Goal: Obtain resource: Download file/media

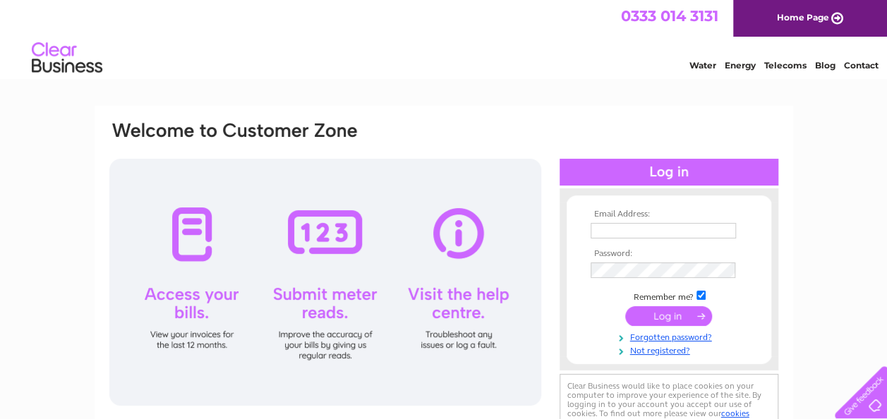
type input "colin.smyth.msp@parliament.scot"
click at [669, 313] on input "submit" at bounding box center [669, 316] width 87 height 20
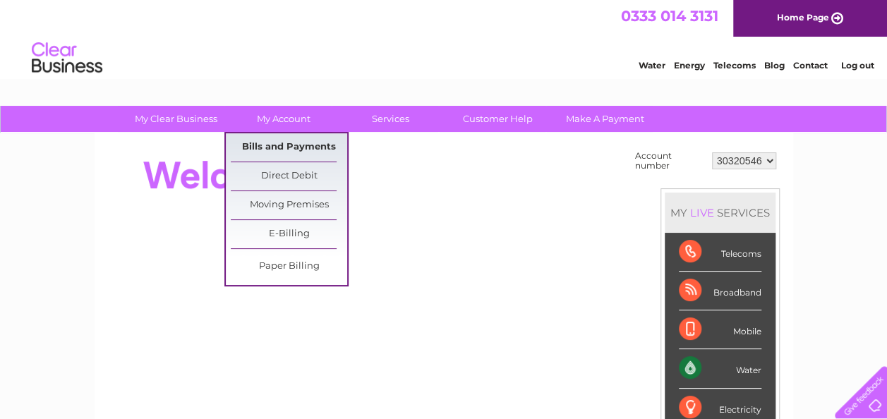
click at [275, 143] on link "Bills and Payments" at bounding box center [289, 147] width 116 height 28
click at [301, 149] on link "Bills and Payments" at bounding box center [289, 147] width 116 height 28
click at [300, 148] on link "Bills and Payments" at bounding box center [289, 147] width 116 height 28
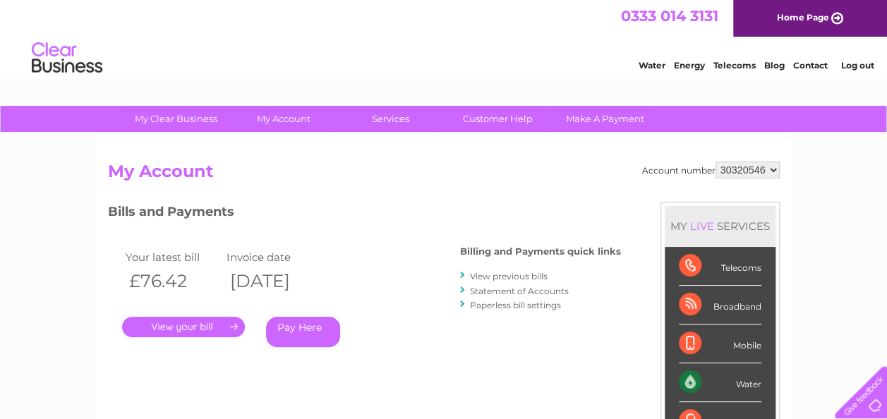
click at [210, 328] on link "." at bounding box center [183, 327] width 123 height 20
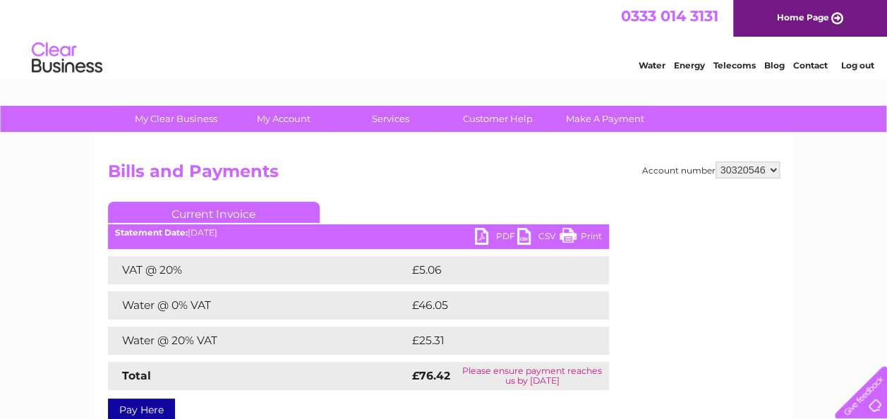
click at [504, 235] on link "PDF" at bounding box center [496, 238] width 42 height 20
click at [546, 236] on link "CSV" at bounding box center [538, 238] width 42 height 20
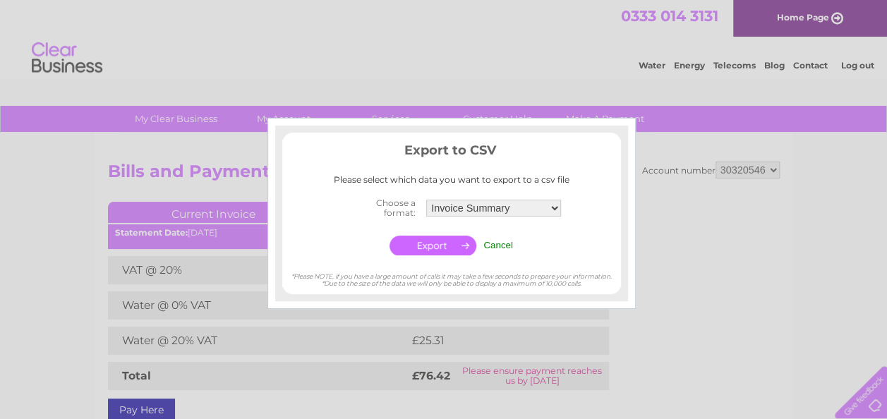
click at [695, 204] on div at bounding box center [443, 209] width 887 height 419
click at [502, 239] on td "Cancel" at bounding box center [498, 245] width 37 height 27
click at [501, 240] on input "Cancel" at bounding box center [499, 245] width 30 height 11
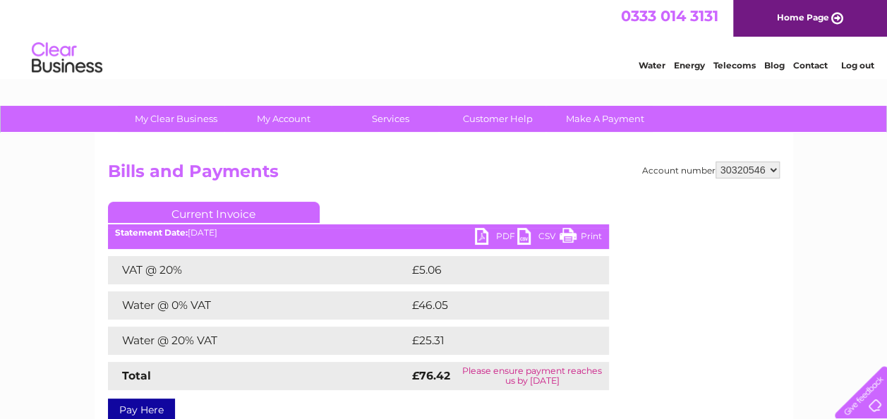
click at [580, 237] on link "Print" at bounding box center [581, 238] width 42 height 20
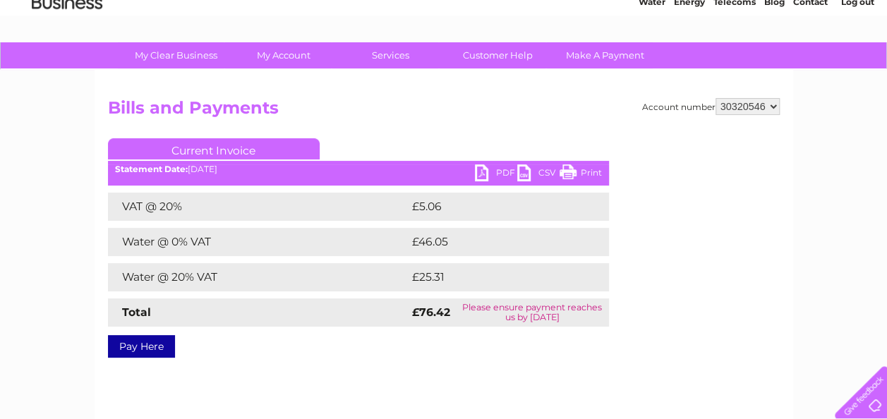
scroll to position [62, 0]
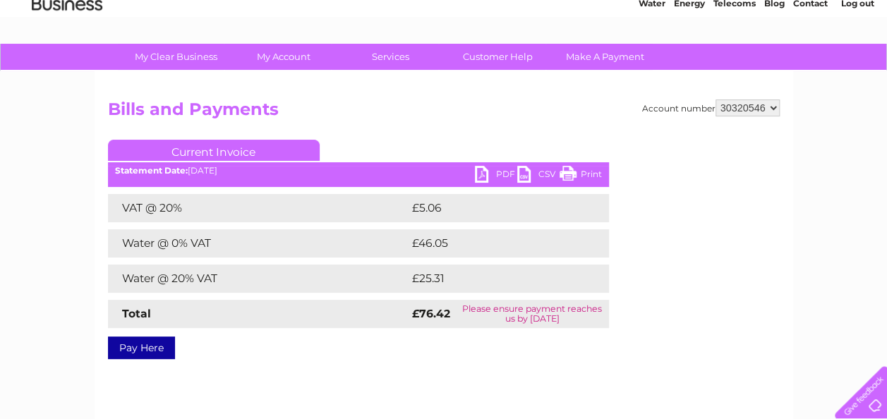
click at [496, 171] on link "PDF" at bounding box center [496, 176] width 42 height 20
drag, startPoint x: 880, startPoint y: 169, endPoint x: 875, endPoint y: 222, distance: 53.1
click at [875, 222] on div "My Clear Business Login Details My Details My Preferences Link Account My Accou…" at bounding box center [443, 376] width 887 height 664
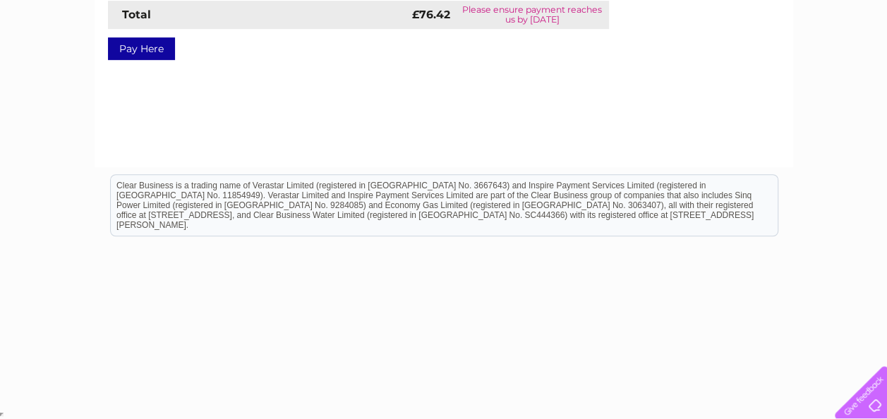
scroll to position [0, 0]
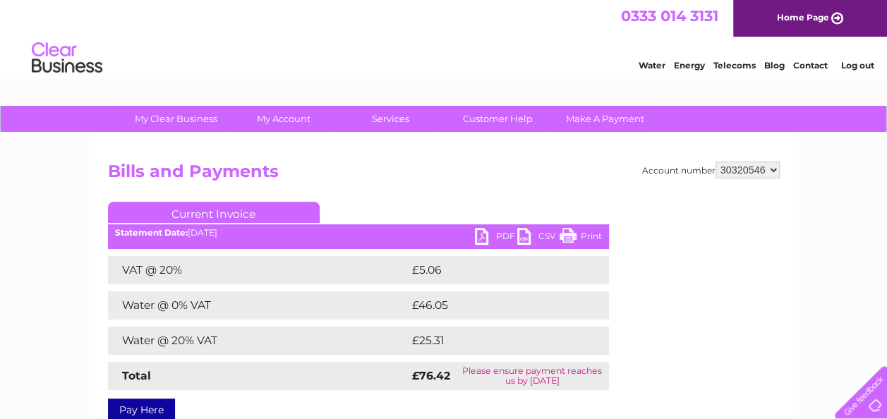
click at [506, 236] on link "PDF" at bounding box center [496, 238] width 42 height 20
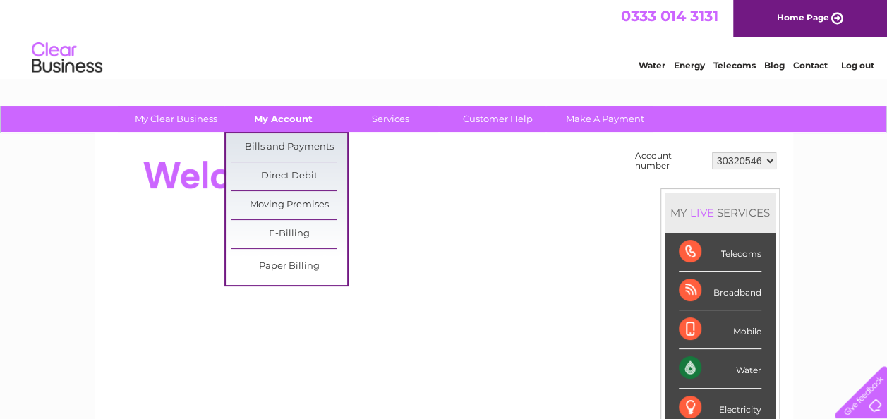
click at [273, 117] on link "My Account" at bounding box center [283, 119] width 116 height 26
click at [275, 151] on link "Bills and Payments" at bounding box center [289, 147] width 116 height 28
click at [301, 147] on link "Bills and Payments" at bounding box center [289, 147] width 116 height 28
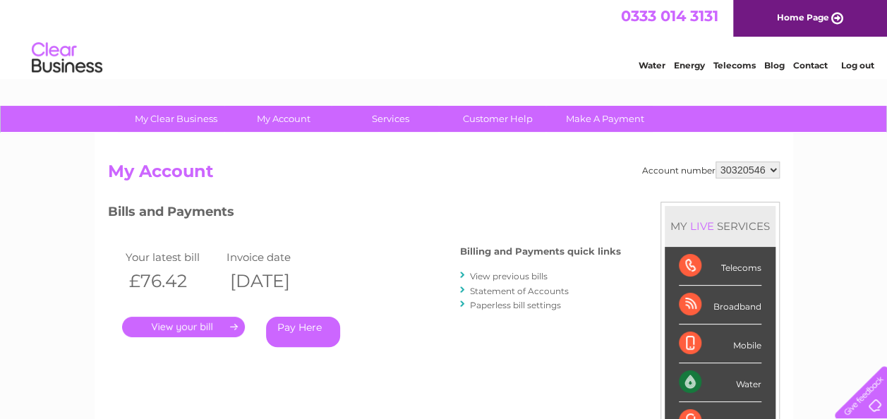
click at [232, 325] on link "." at bounding box center [183, 327] width 123 height 20
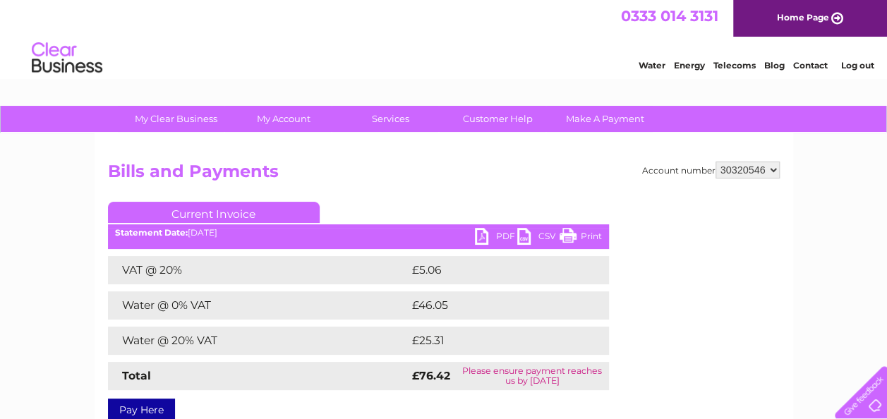
click at [501, 232] on link "PDF" at bounding box center [496, 238] width 42 height 20
